Goal: Find specific page/section: Find specific page/section

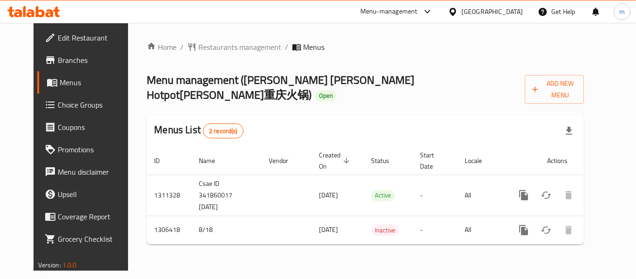
click at [33, 12] on icon at bounding box center [31, 13] width 8 height 8
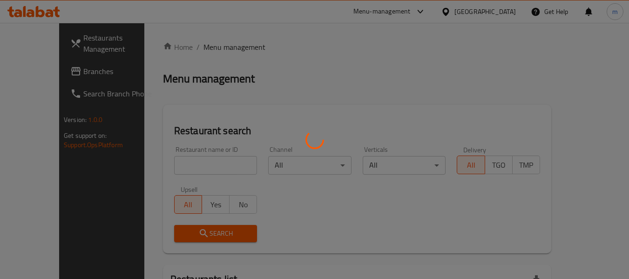
click at [171, 162] on div at bounding box center [314, 139] width 629 height 279
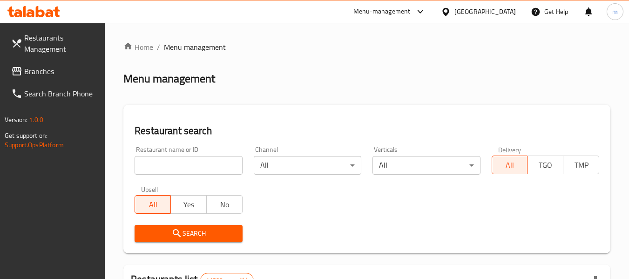
click at [171, 162] on input "search" at bounding box center [187, 165] width 107 height 19
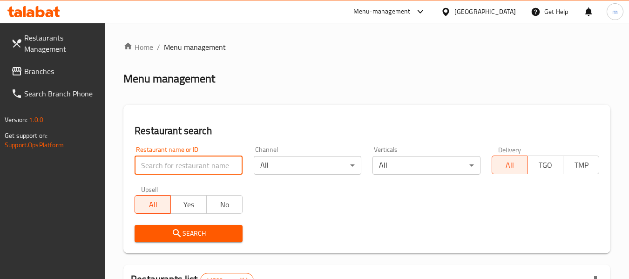
paste input "704079"
type input "704079"
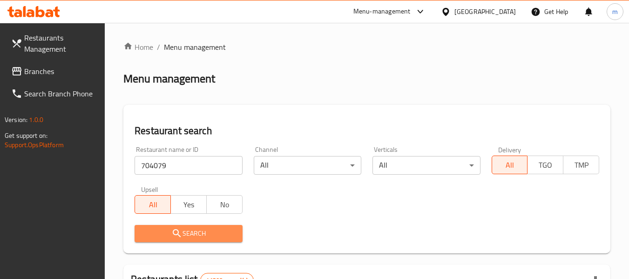
click at [188, 229] on span "Search" at bounding box center [188, 234] width 93 height 12
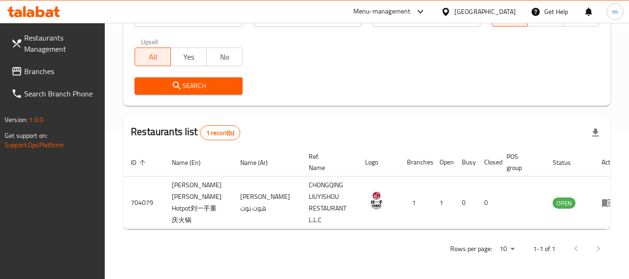
scroll to position [148, 0]
